Goal: Information Seeking & Learning: Learn about a topic

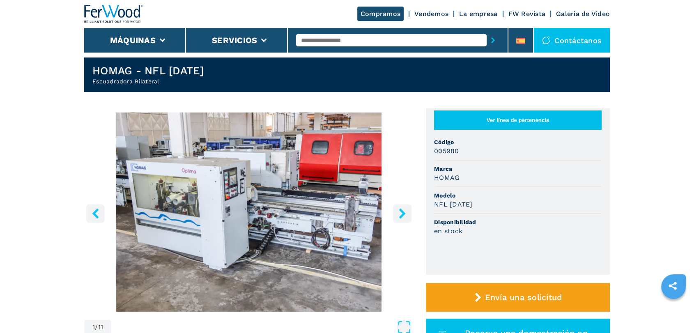
drag, startPoint x: 0, startPoint y: 0, endPoint x: 401, endPoint y: 206, distance: 451.2
click at [401, 206] on button "right-button" at bounding box center [402, 213] width 18 height 18
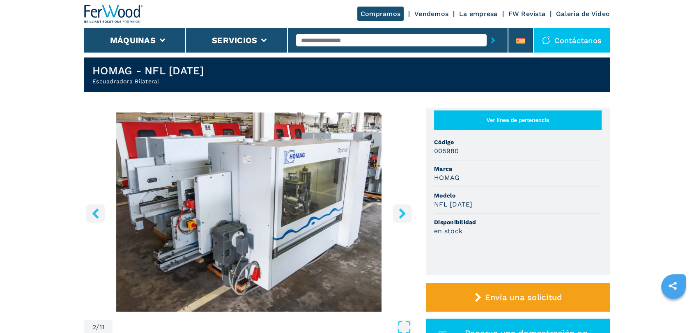
click at [401, 206] on button "right-button" at bounding box center [402, 213] width 18 height 18
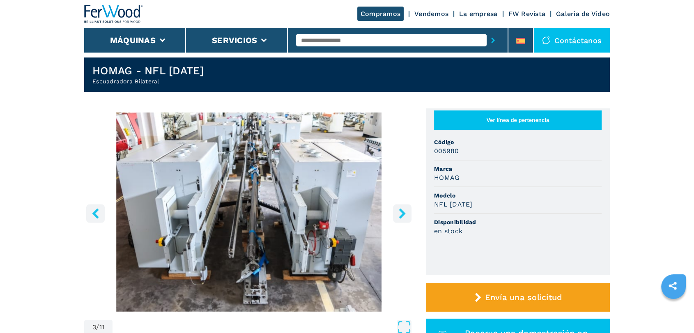
click at [401, 206] on button "right-button" at bounding box center [402, 213] width 18 height 18
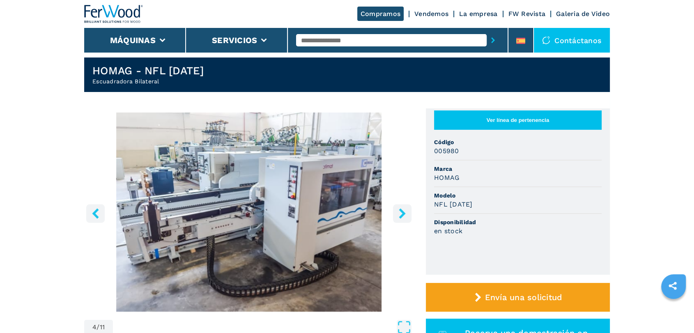
click at [401, 206] on button "right-button" at bounding box center [402, 213] width 18 height 18
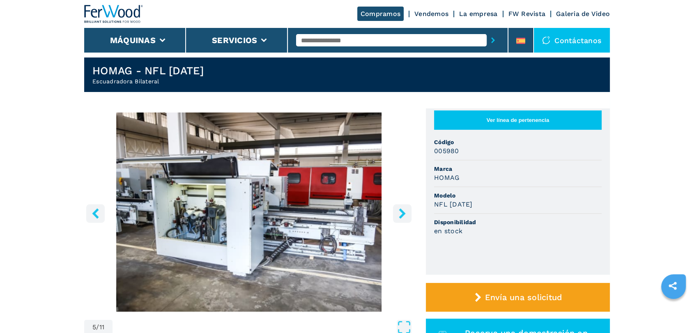
click at [401, 206] on button "right-button" at bounding box center [402, 213] width 18 height 18
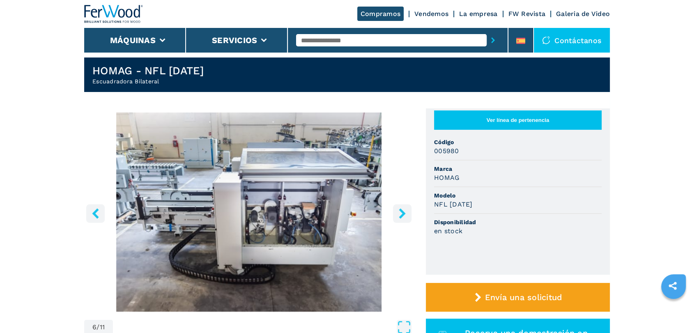
click at [401, 206] on button "right-button" at bounding box center [402, 213] width 18 height 18
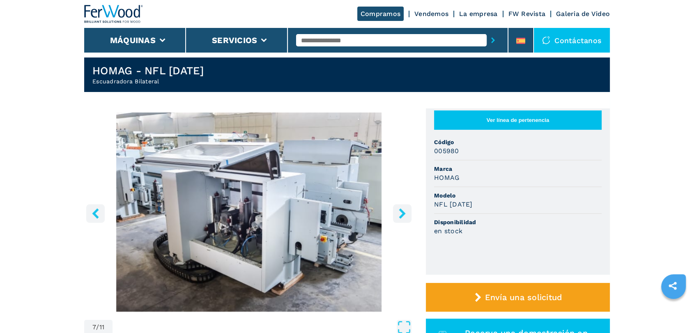
click at [401, 206] on button "right-button" at bounding box center [402, 213] width 18 height 18
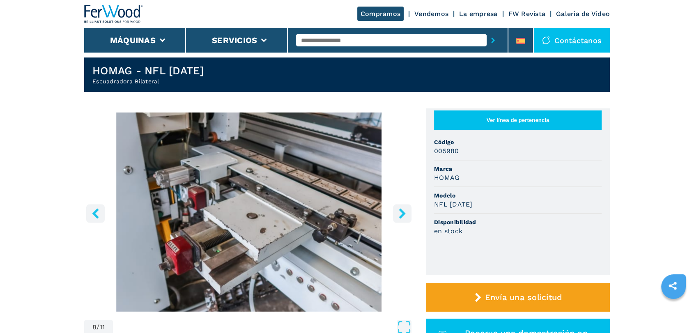
click at [401, 206] on button "right-button" at bounding box center [402, 213] width 18 height 18
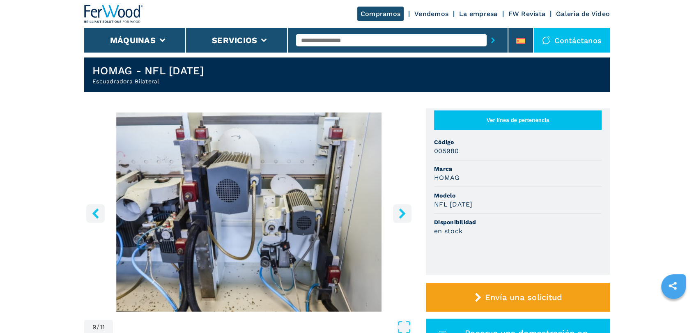
click at [401, 206] on button "right-button" at bounding box center [402, 213] width 18 height 18
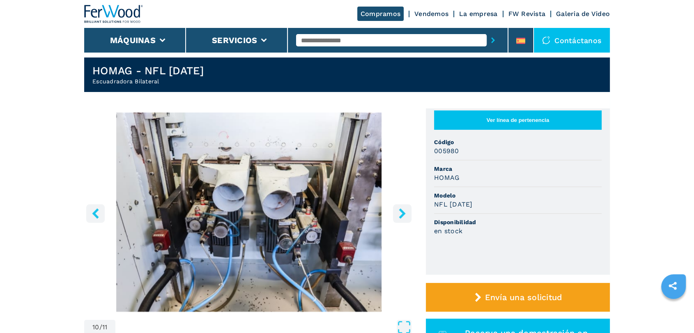
click at [401, 206] on button "right-button" at bounding box center [402, 213] width 18 height 18
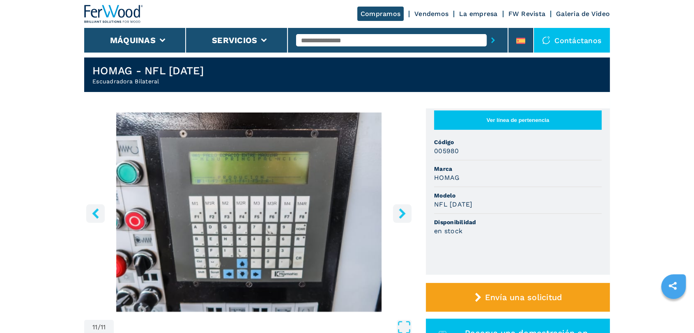
click at [401, 206] on button "right-button" at bounding box center [402, 213] width 18 height 18
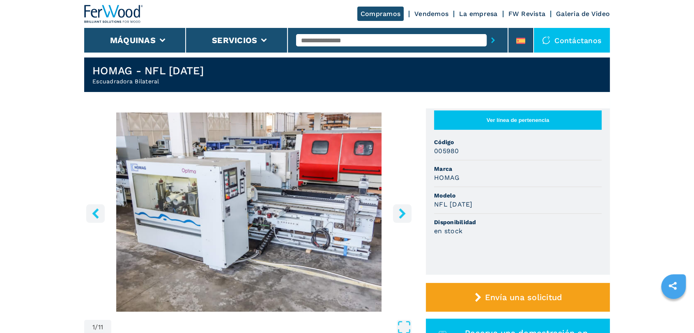
click at [401, 206] on button "right-button" at bounding box center [402, 213] width 18 height 18
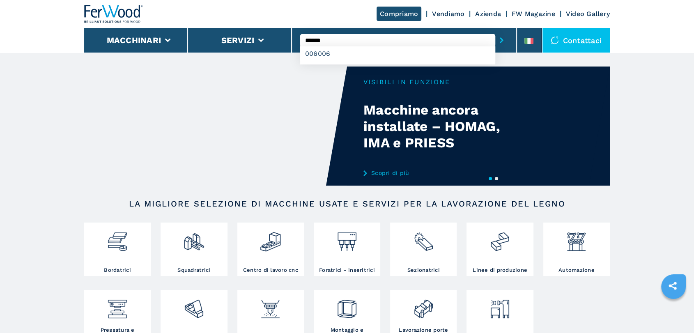
type input "******"
click at [495, 31] on button "submit-button" at bounding box center [501, 40] width 13 height 19
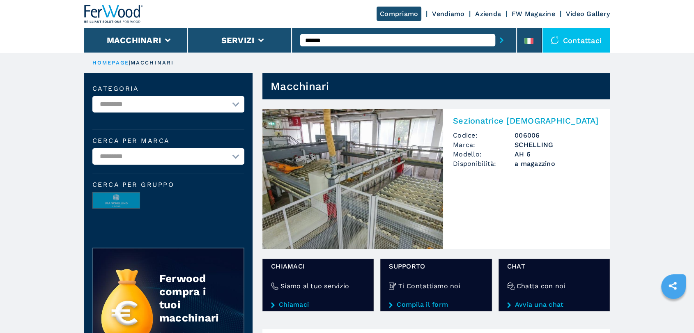
click at [384, 178] on img at bounding box center [352, 179] width 181 height 140
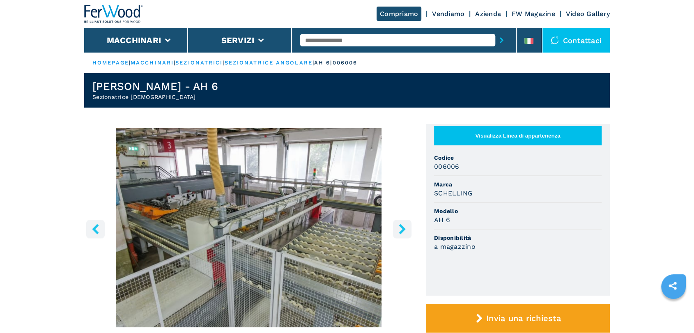
click at [402, 230] on icon "right-button" at bounding box center [401, 229] width 7 height 10
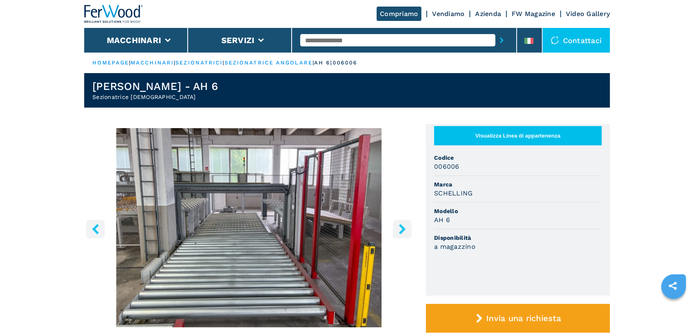
click at [402, 230] on icon "right-button" at bounding box center [401, 229] width 7 height 10
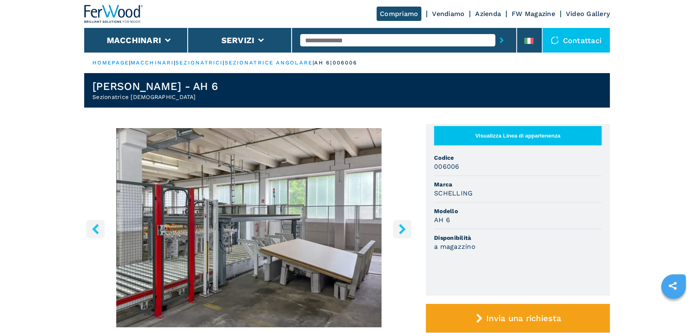
click at [402, 230] on icon "right-button" at bounding box center [401, 229] width 7 height 10
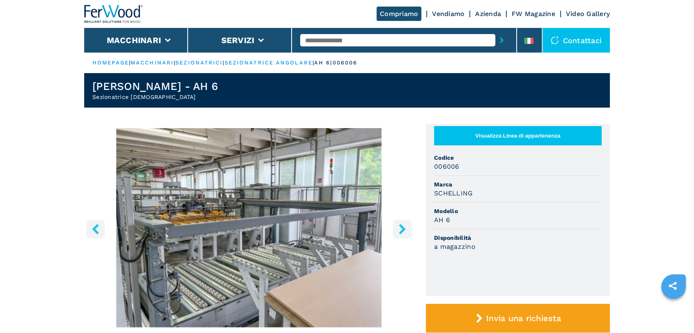
click at [402, 230] on icon "right-button" at bounding box center [401, 229] width 7 height 10
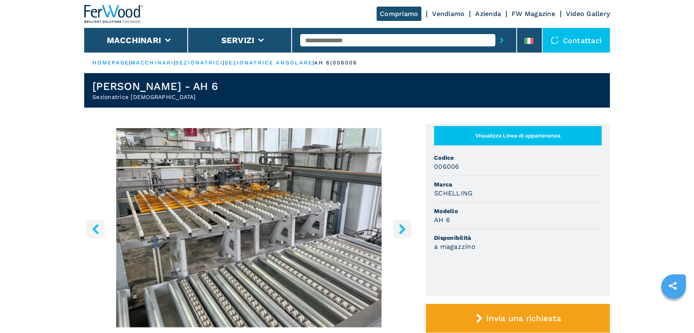
click at [402, 230] on icon "right-button" at bounding box center [401, 229] width 7 height 10
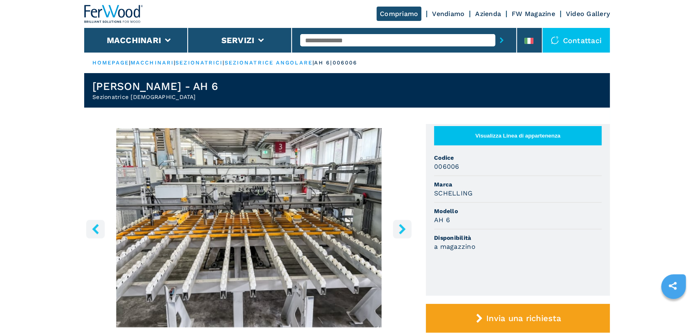
click at [402, 230] on icon "right-button" at bounding box center [401, 229] width 7 height 10
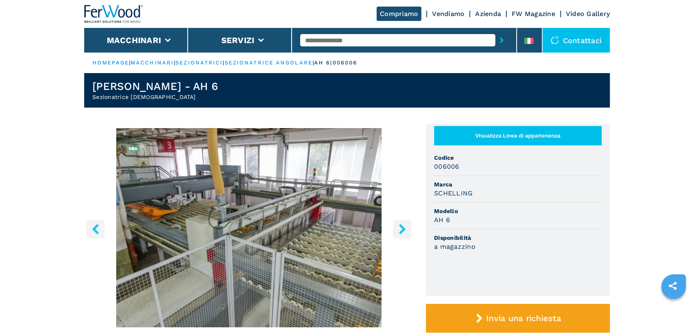
click at [402, 230] on icon "right-button" at bounding box center [401, 229] width 7 height 10
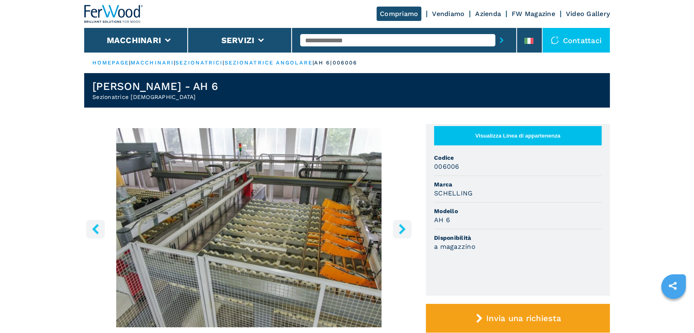
click at [402, 230] on icon "right-button" at bounding box center [401, 229] width 7 height 10
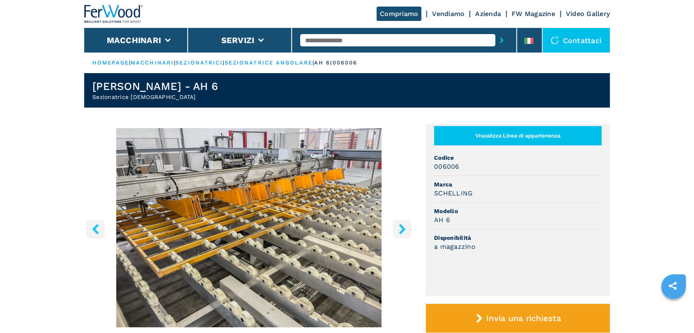
click at [402, 230] on icon "right-button" at bounding box center [401, 229] width 7 height 10
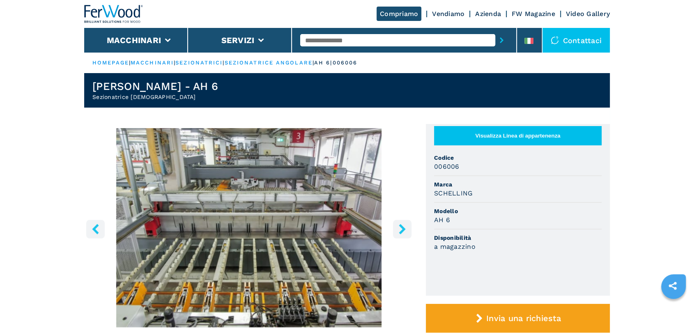
click at [402, 230] on icon "right-button" at bounding box center [401, 229] width 7 height 10
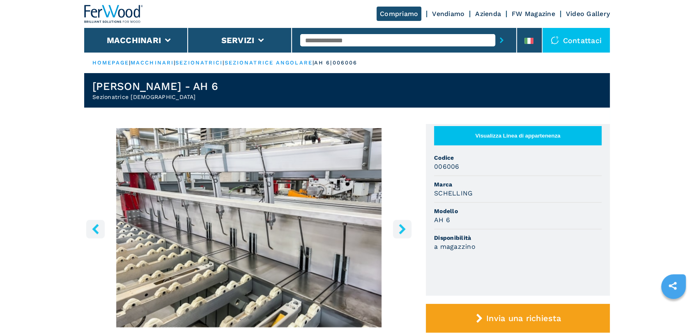
click at [402, 230] on icon "right-button" at bounding box center [401, 229] width 7 height 10
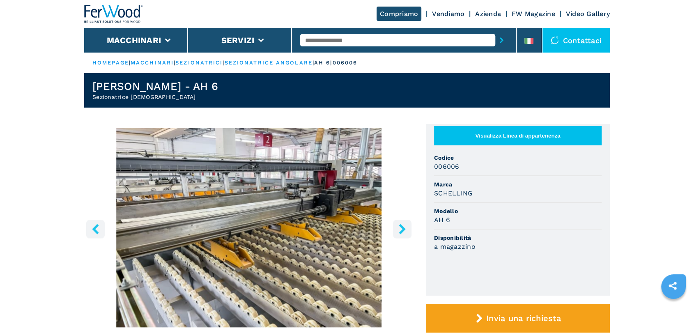
click at [402, 230] on icon "right-button" at bounding box center [401, 229] width 7 height 10
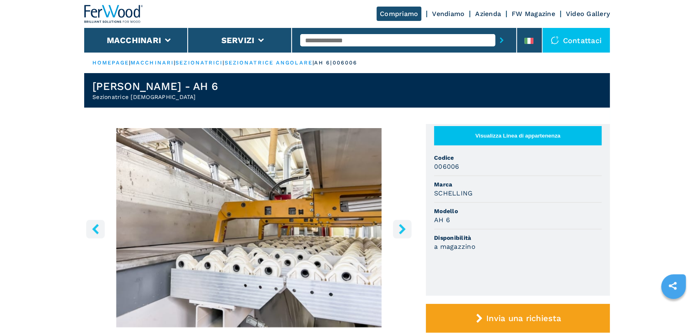
click at [402, 230] on icon "right-button" at bounding box center [401, 229] width 7 height 10
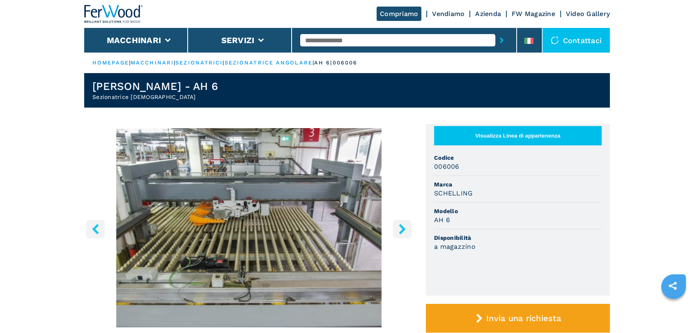
click at [402, 230] on icon "right-button" at bounding box center [401, 229] width 7 height 10
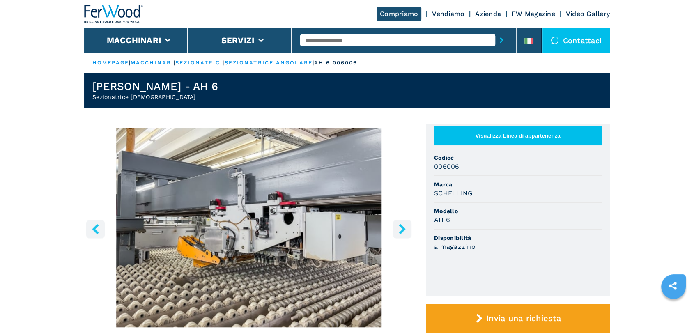
click at [402, 230] on icon "right-button" at bounding box center [401, 229] width 7 height 10
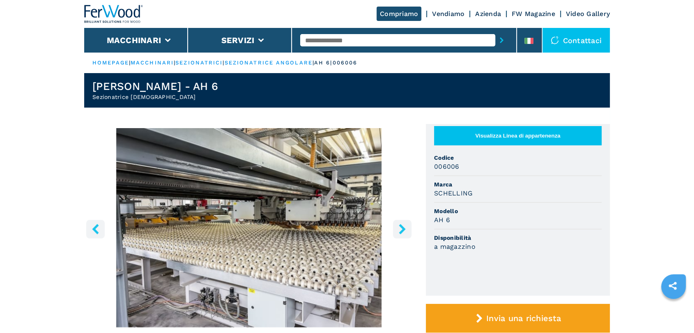
click at [402, 230] on icon "right-button" at bounding box center [401, 229] width 7 height 10
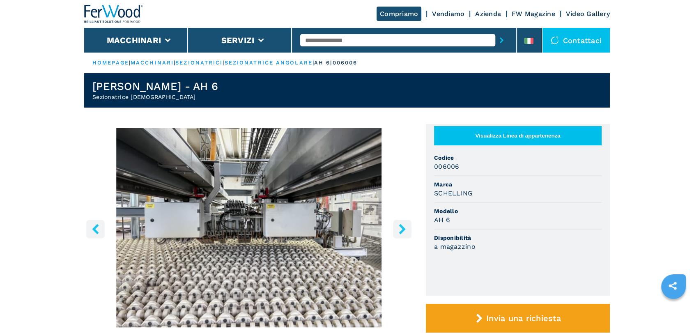
click at [402, 230] on icon "right-button" at bounding box center [401, 229] width 7 height 10
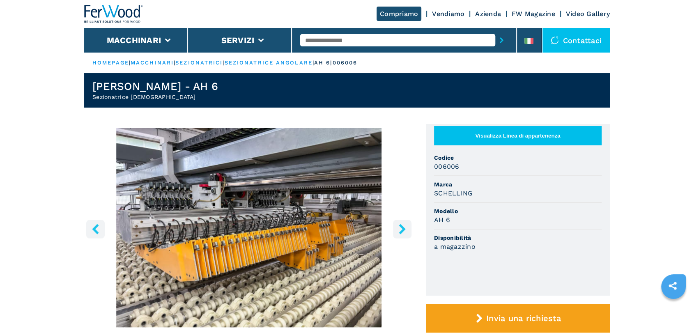
click at [402, 230] on icon "right-button" at bounding box center [401, 229] width 7 height 10
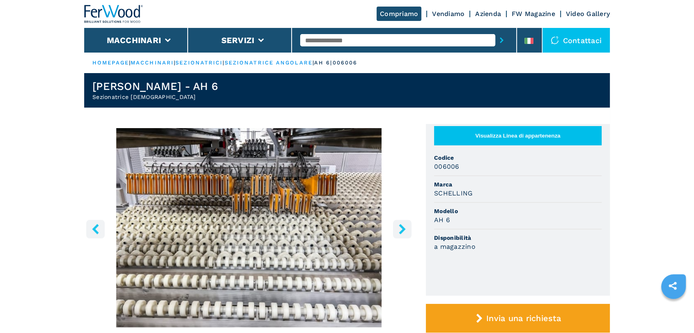
click at [402, 230] on icon "right-button" at bounding box center [401, 229] width 7 height 10
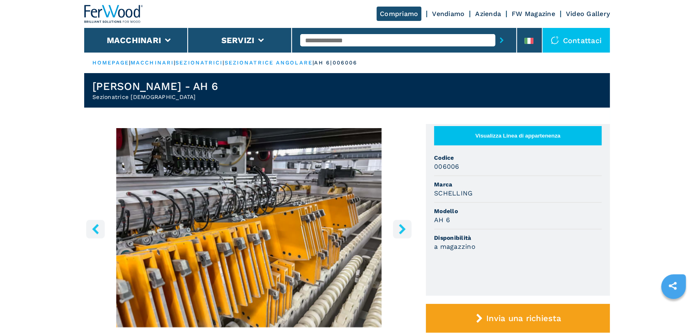
click at [402, 230] on icon "right-button" at bounding box center [401, 229] width 7 height 10
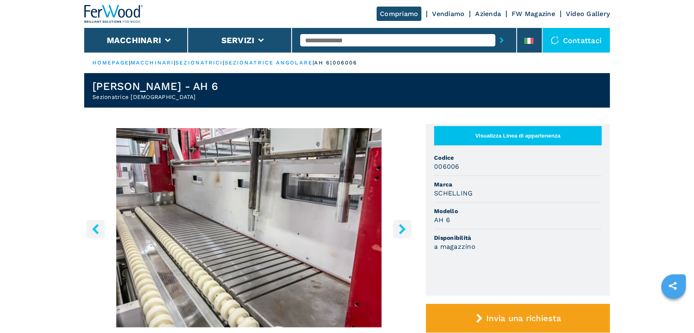
click at [402, 230] on icon "right-button" at bounding box center [401, 229] width 7 height 10
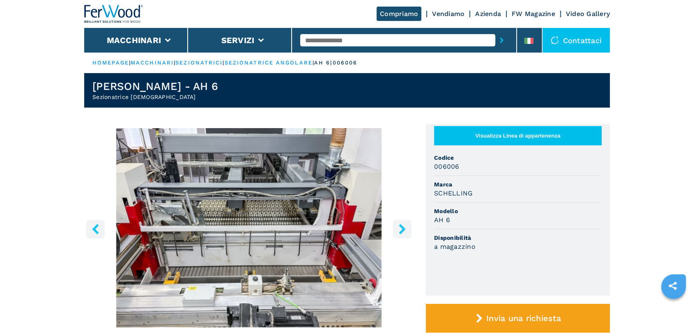
click at [401, 230] on icon "right-button" at bounding box center [401, 229] width 7 height 10
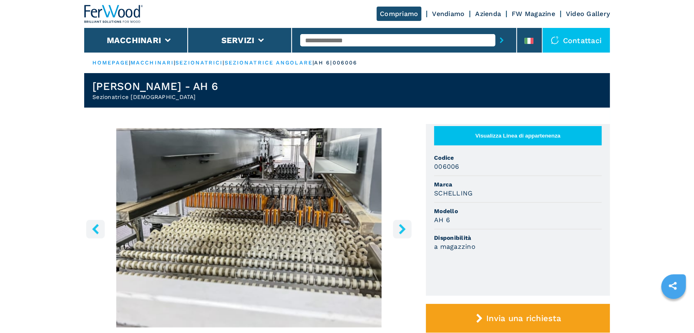
click at [401, 230] on icon "right-button" at bounding box center [401, 229] width 7 height 10
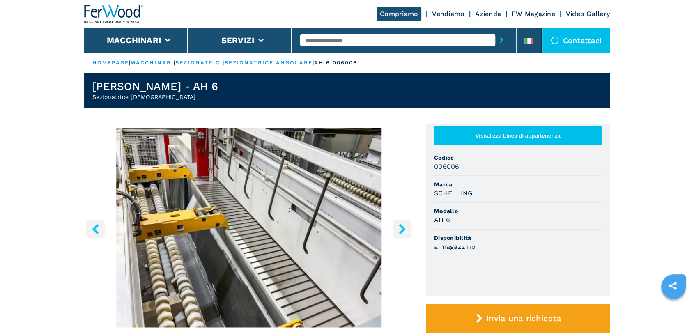
click at [401, 230] on icon "right-button" at bounding box center [401, 229] width 7 height 10
